Goal: Check status: Check status

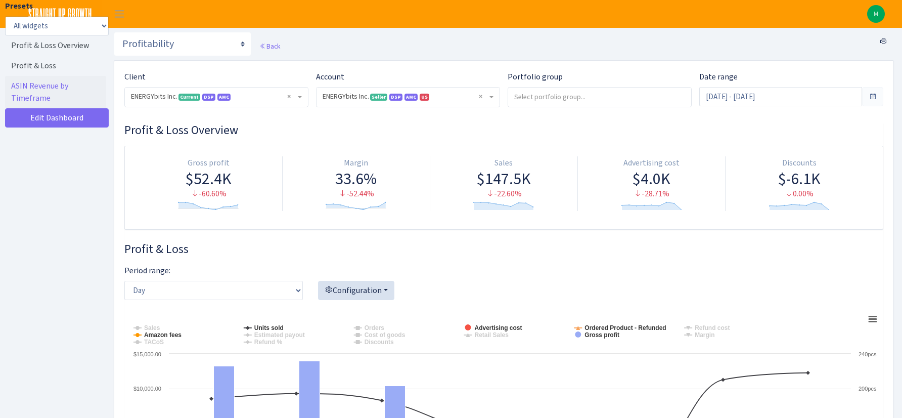
select select "416446232500569"
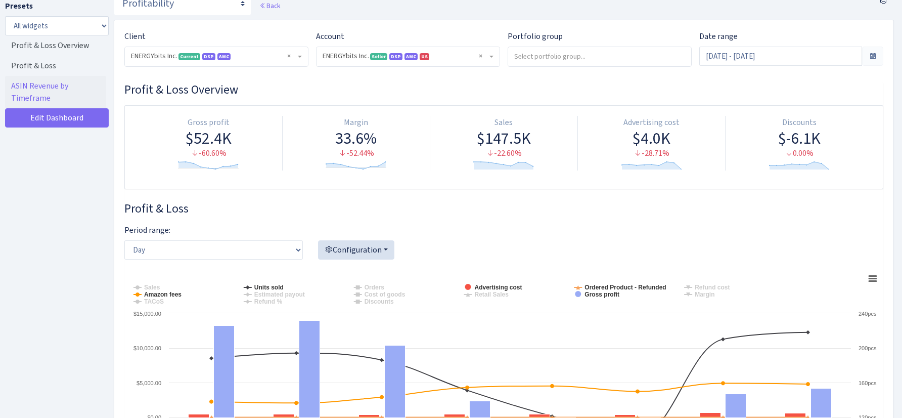
click at [272, 54] on span "× ENERGYbits Inc. Current DSP AMC" at bounding box center [213, 56] width 165 height 10
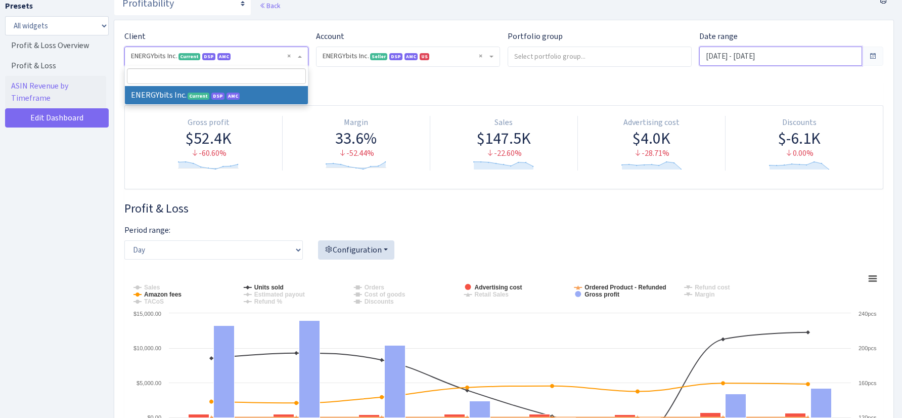
click at [785, 61] on input "[DATE] - [DATE]" at bounding box center [780, 56] width 163 height 19
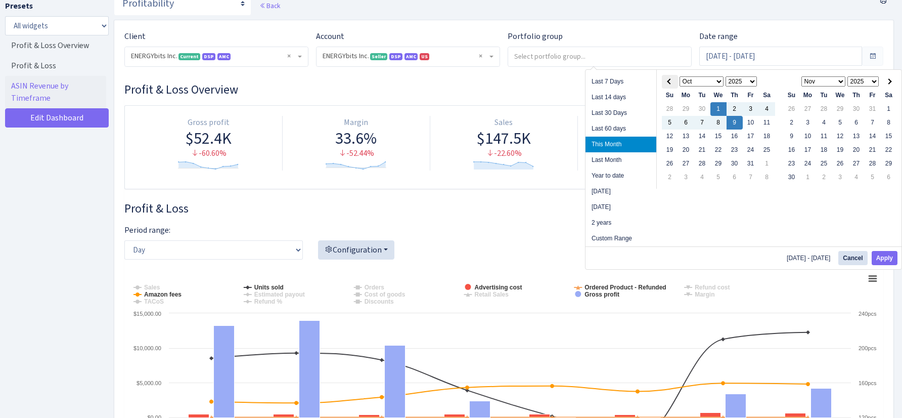
click at [663, 81] on th at bounding box center [670, 82] width 16 height 14
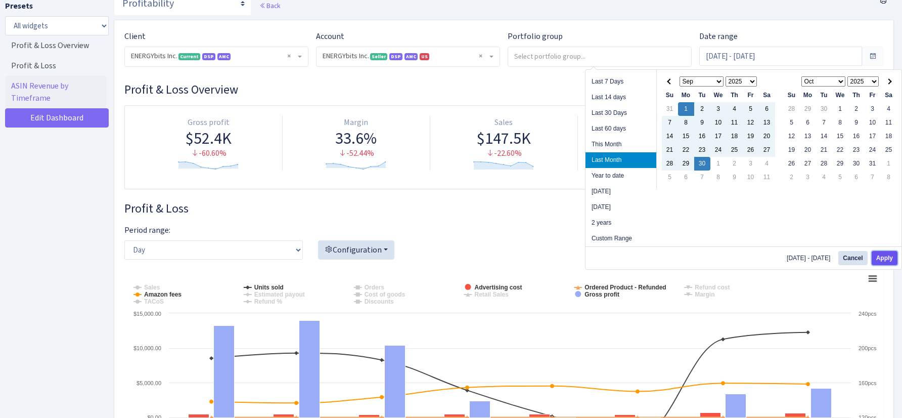
click at [886, 256] on button "Apply" at bounding box center [884, 258] width 26 height 14
type input "[DATE] - [DATE]"
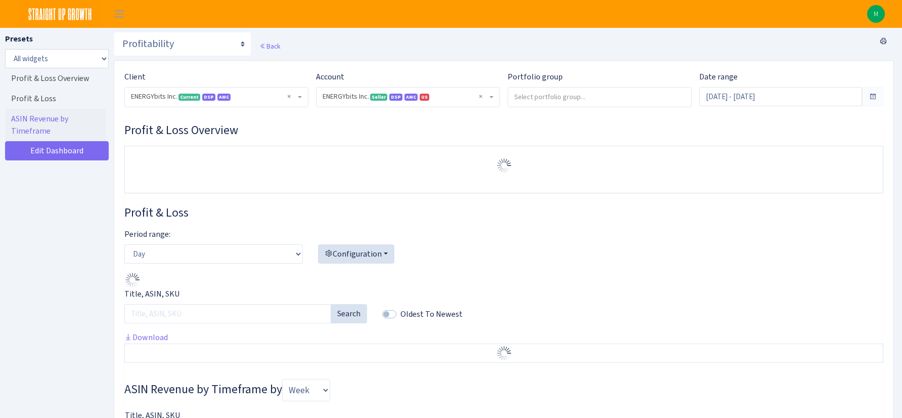
select select "416446232500569"
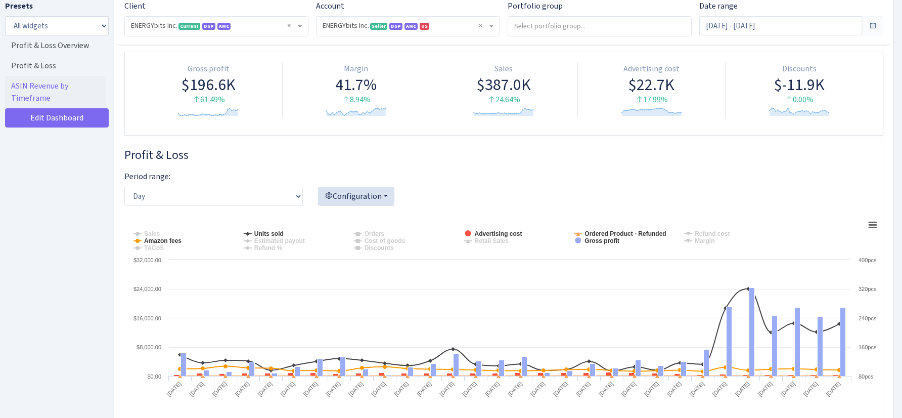
scroll to position [93, 0]
